Goal: Find specific page/section: Find specific page/section

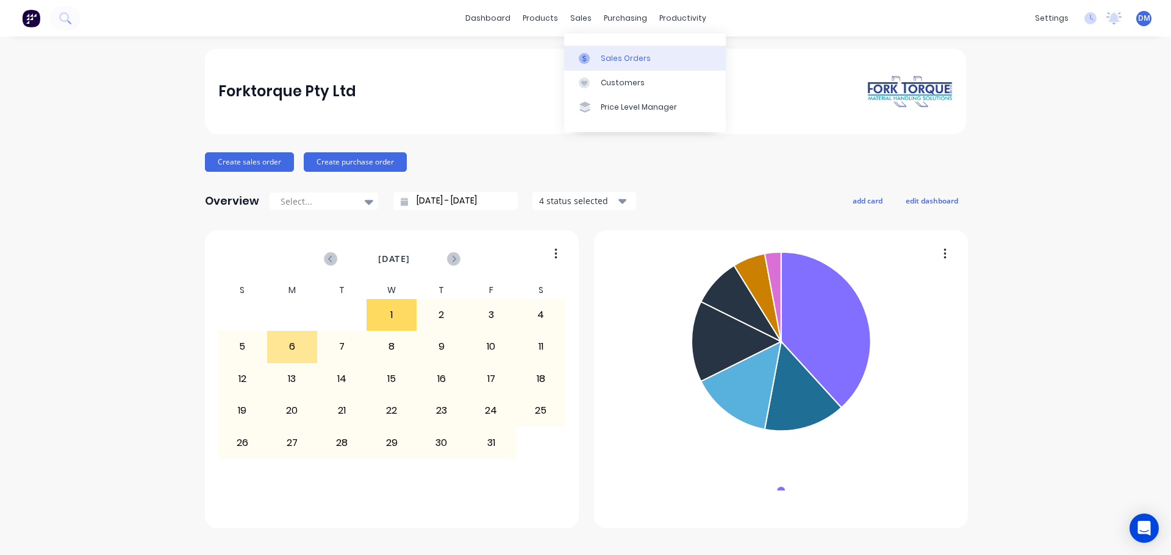
click at [616, 61] on div "Sales Orders" at bounding box center [626, 58] width 50 height 11
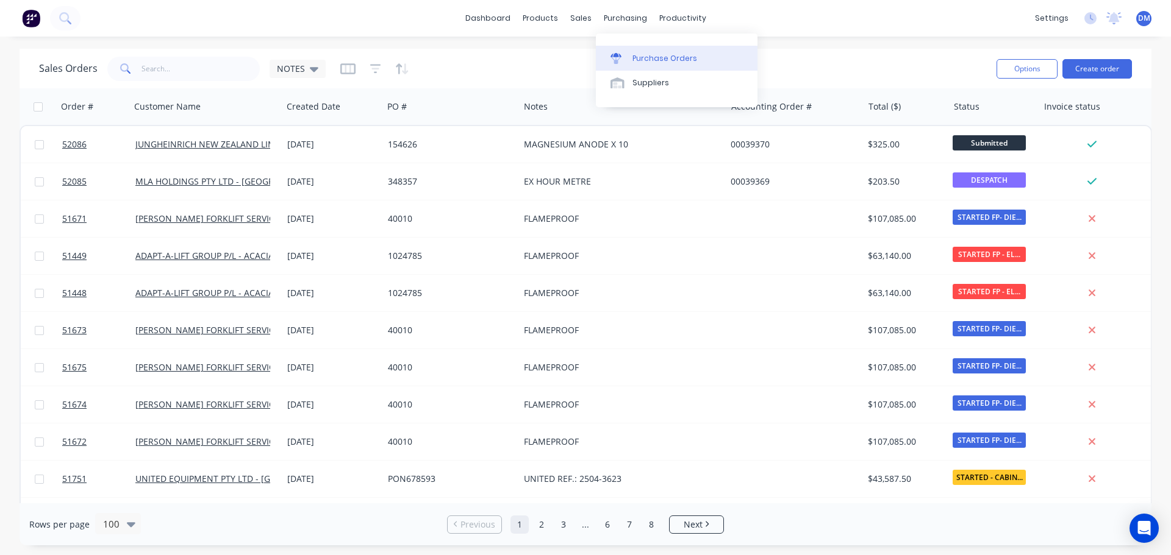
click at [649, 59] on div "Purchase Orders" at bounding box center [664, 58] width 65 height 11
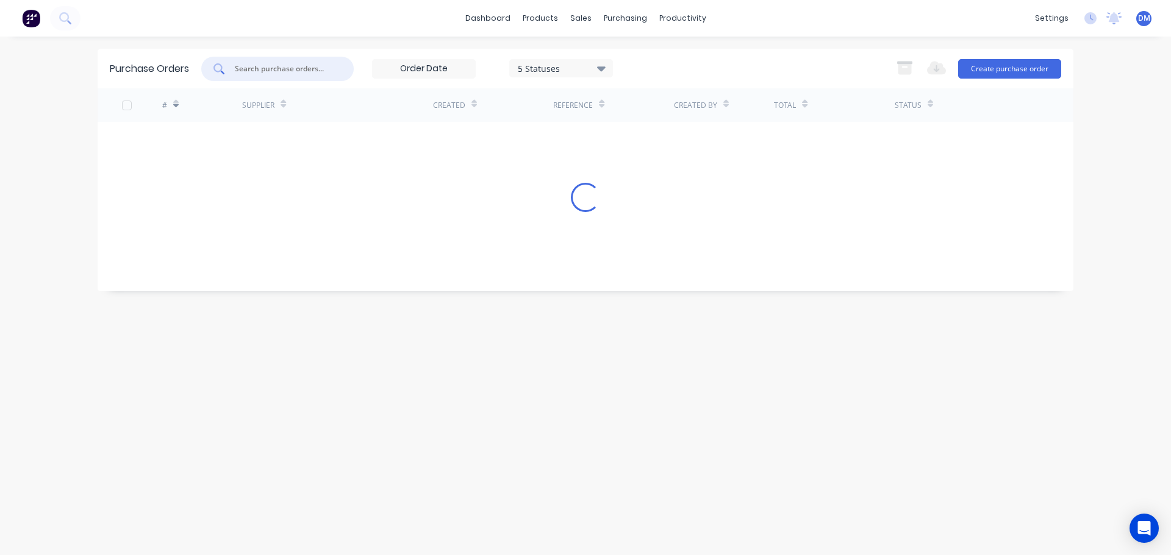
drag, startPoint x: 276, startPoint y: 63, endPoint x: 257, endPoint y: 64, distance: 19.5
click at [275, 63] on input "text" at bounding box center [283, 69] width 101 height 12
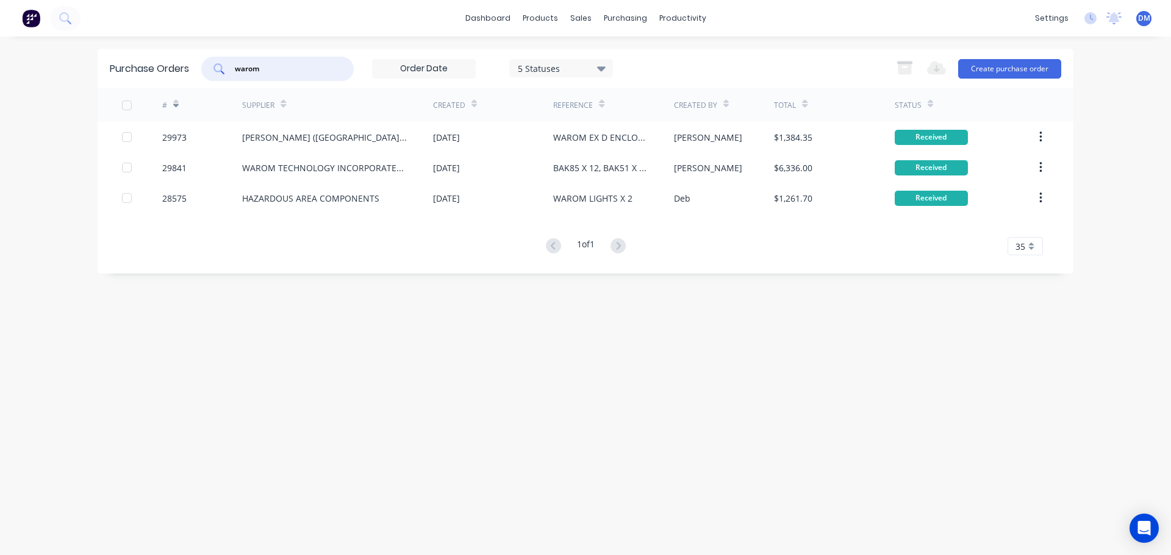
type input "warom"
drag, startPoint x: 259, startPoint y: 74, endPoint x: 0, endPoint y: 81, distance: 259.2
click at [6, 80] on div "dashboard products sales purchasing productivity dashboard products Product Cat…" at bounding box center [585, 277] width 1171 height 555
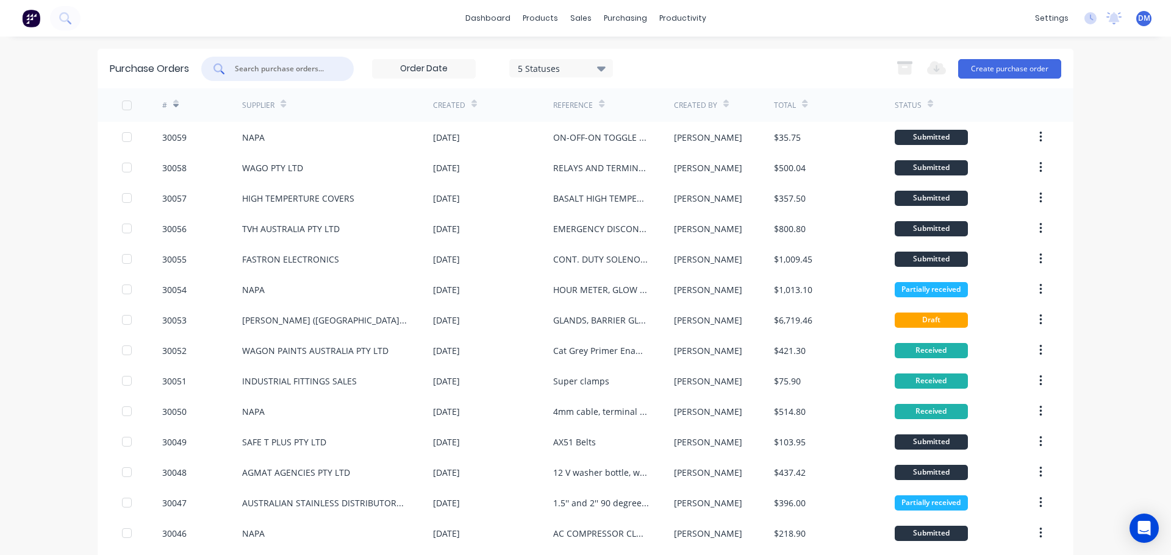
click at [908, 104] on div "Status" at bounding box center [907, 105] width 27 height 11
click at [927, 103] on icon at bounding box center [929, 103] width 5 height 9
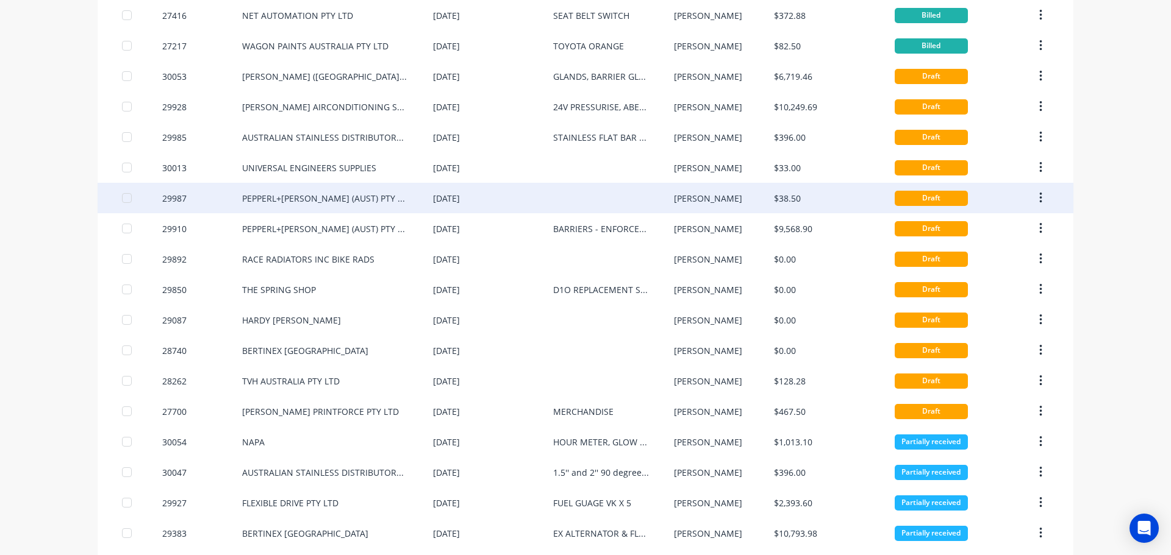
scroll to position [244, 0]
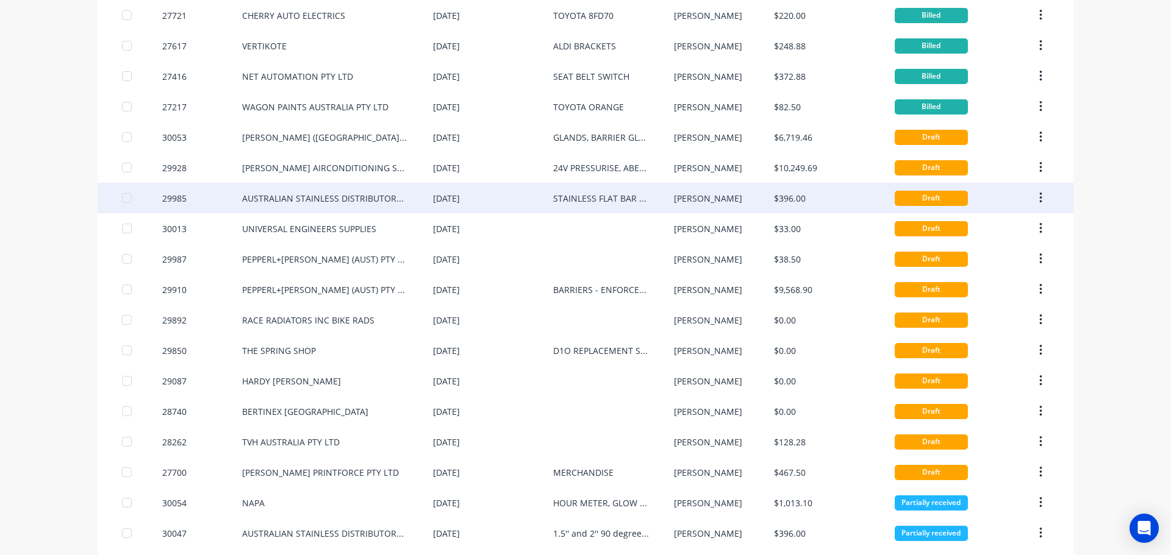
click at [526, 193] on div "[DATE]" at bounding box center [493, 198] width 120 height 30
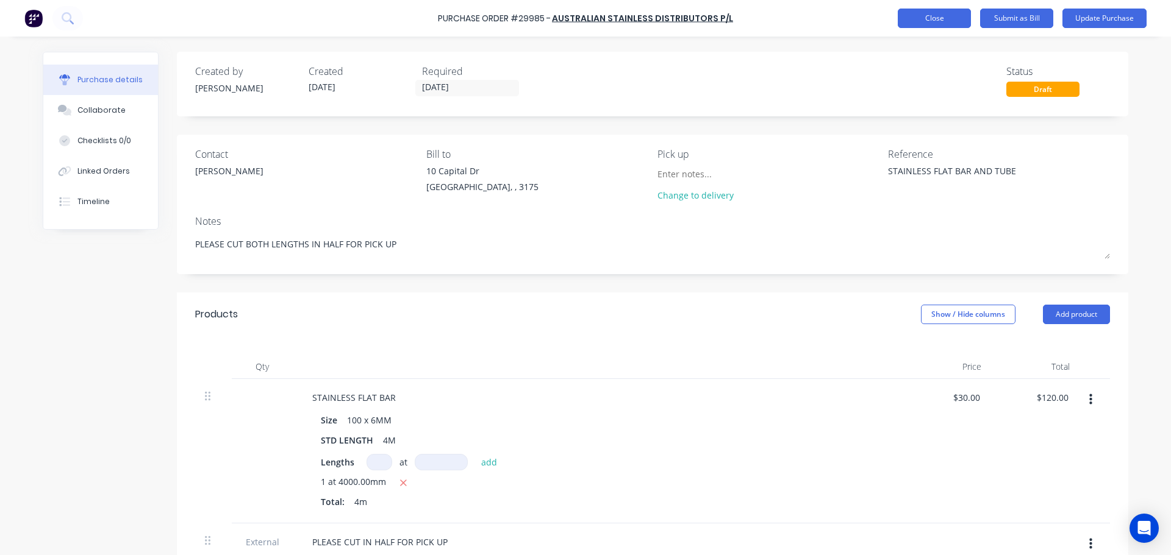
type textarea "x"
click at [927, 13] on button "Close" at bounding box center [933, 19] width 73 height 20
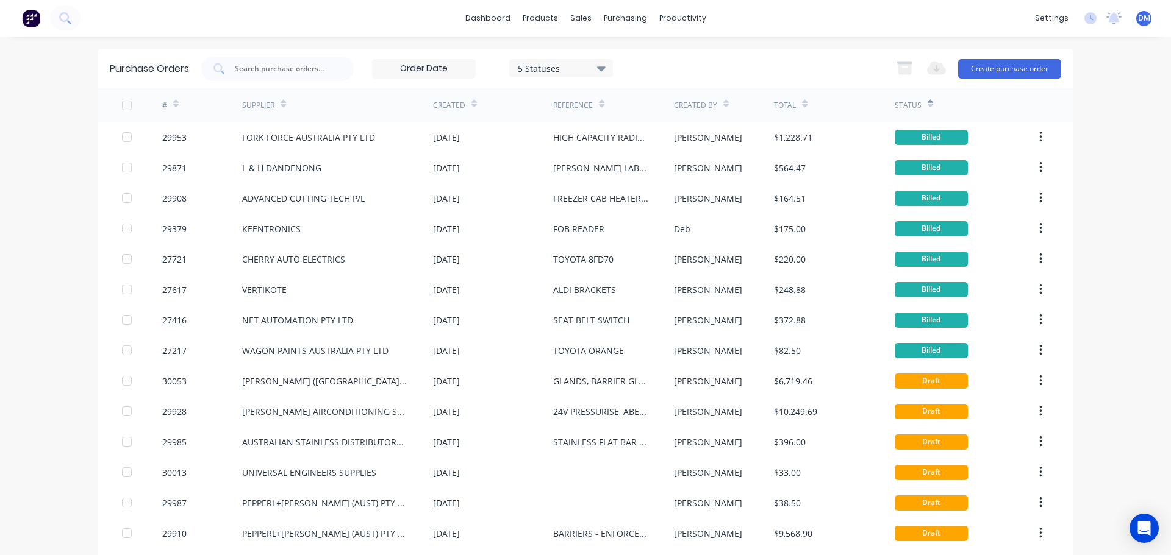
click at [173, 104] on icon at bounding box center [175, 106] width 5 height 4
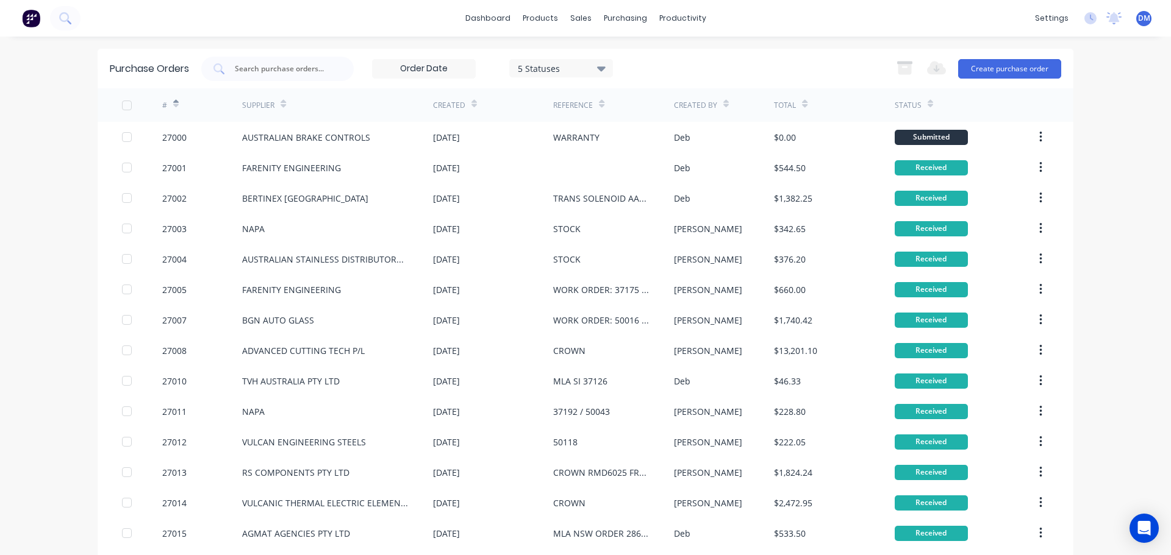
click at [173, 99] on icon at bounding box center [175, 103] width 5 height 9
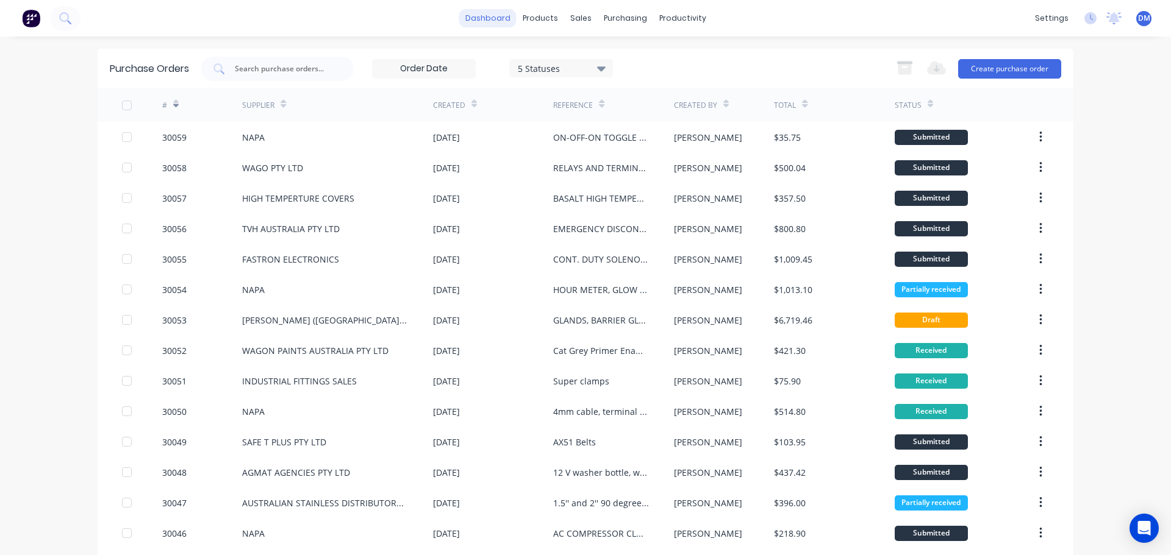
click at [481, 21] on link "dashboard" at bounding box center [487, 18] width 57 height 18
